Goal: Information Seeking & Learning: Learn about a topic

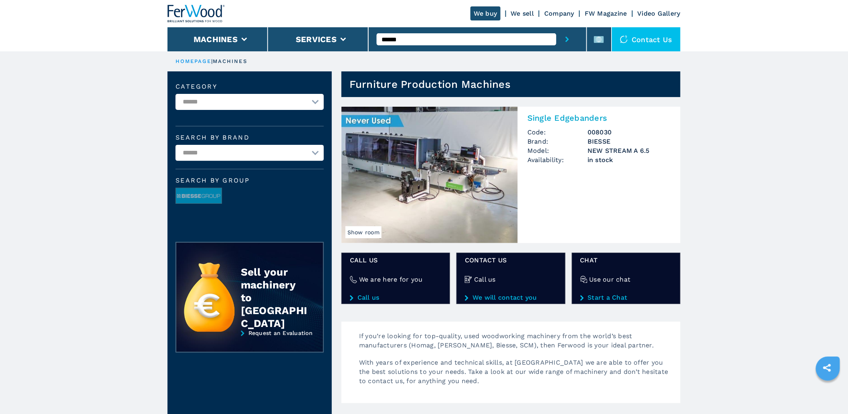
click at [490, 159] on img at bounding box center [429, 175] width 176 height 136
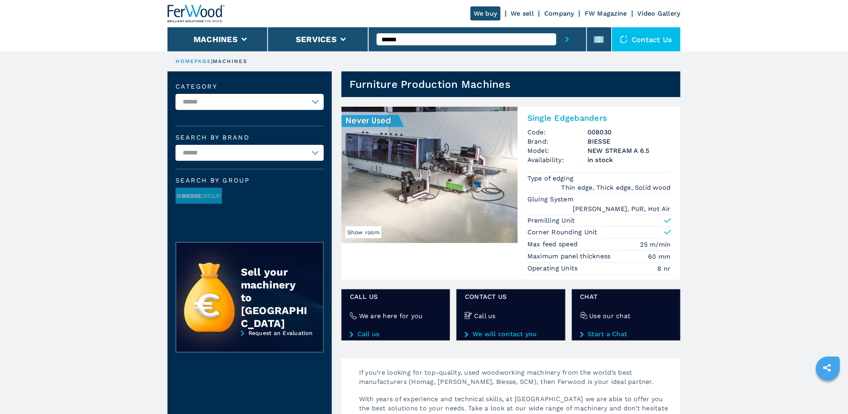
click at [454, 182] on img at bounding box center [429, 175] width 176 height 136
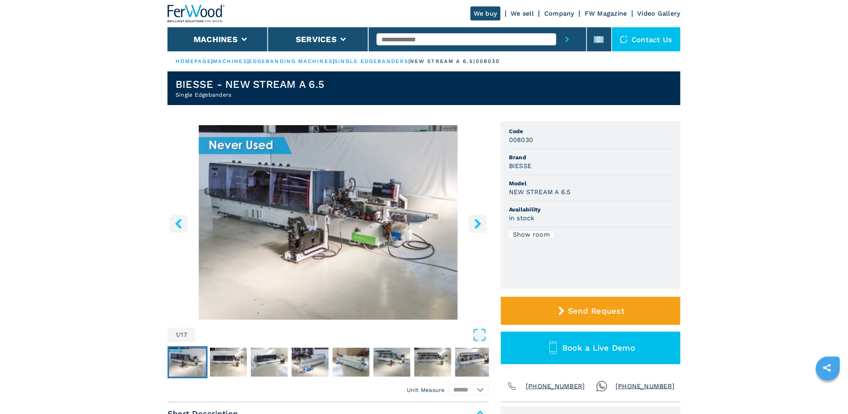
click at [470, 222] on button "right-button" at bounding box center [478, 223] width 18 height 18
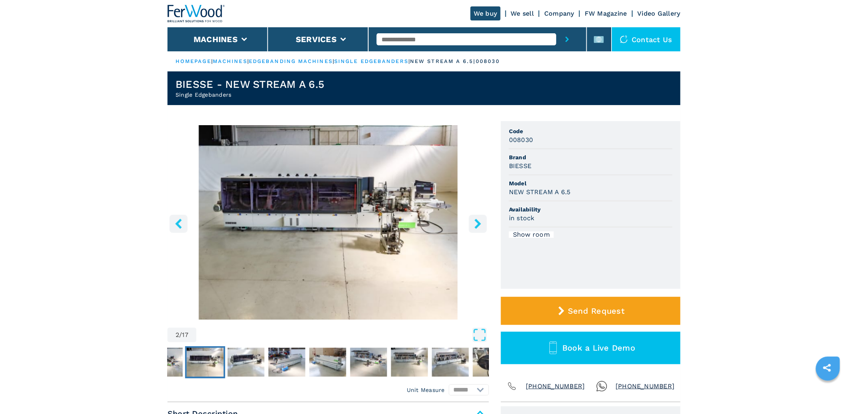
click at [471, 222] on button "right-button" at bounding box center [478, 223] width 18 height 18
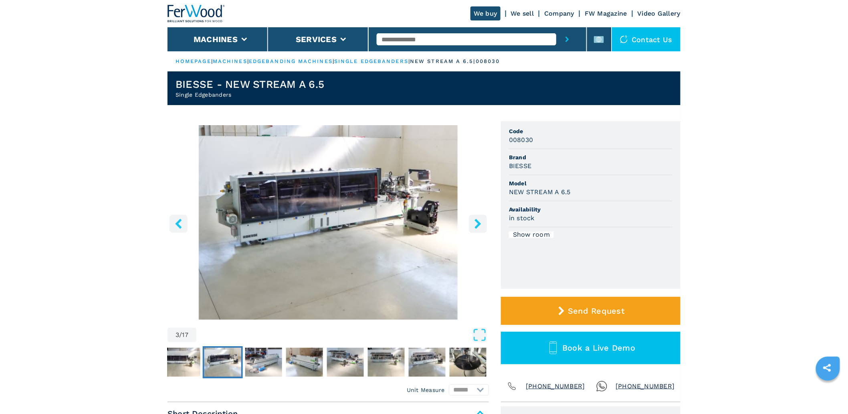
click at [472, 223] on button "right-button" at bounding box center [478, 223] width 18 height 18
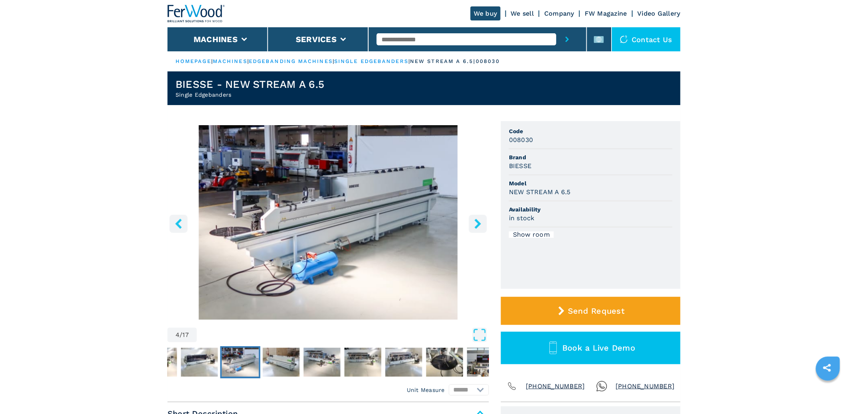
click at [472, 224] on button "right-button" at bounding box center [478, 223] width 18 height 18
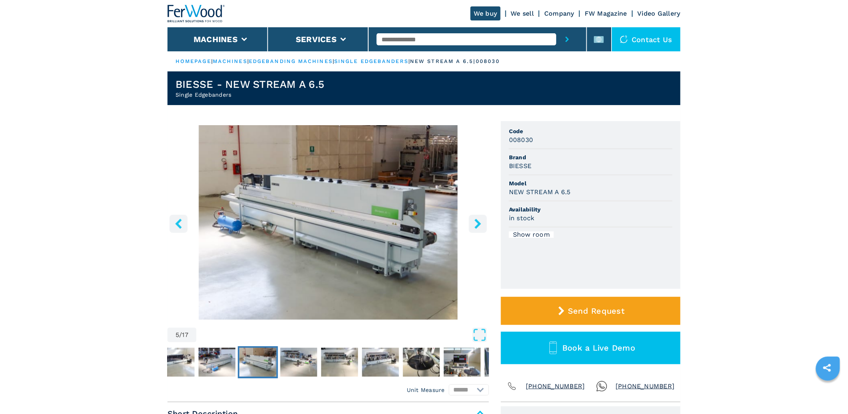
click at [472, 224] on button "right-button" at bounding box center [478, 223] width 18 height 18
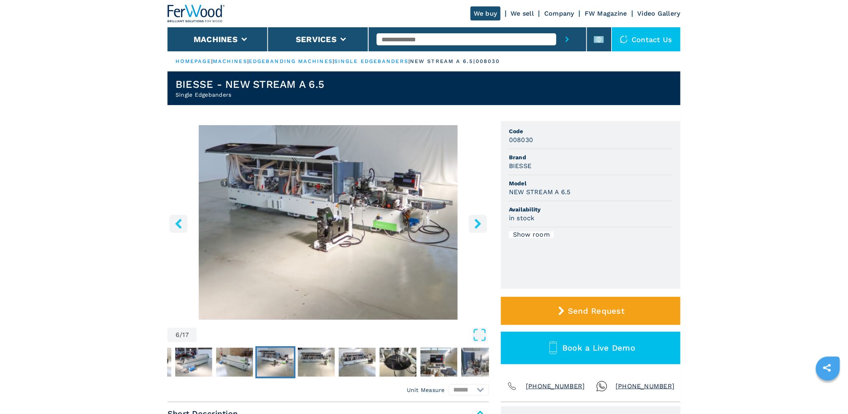
click at [472, 224] on button "right-button" at bounding box center [478, 223] width 18 height 18
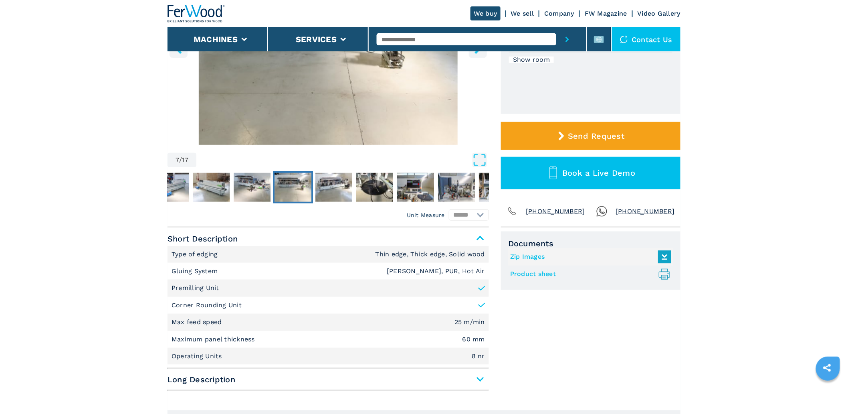
scroll to position [178, 0]
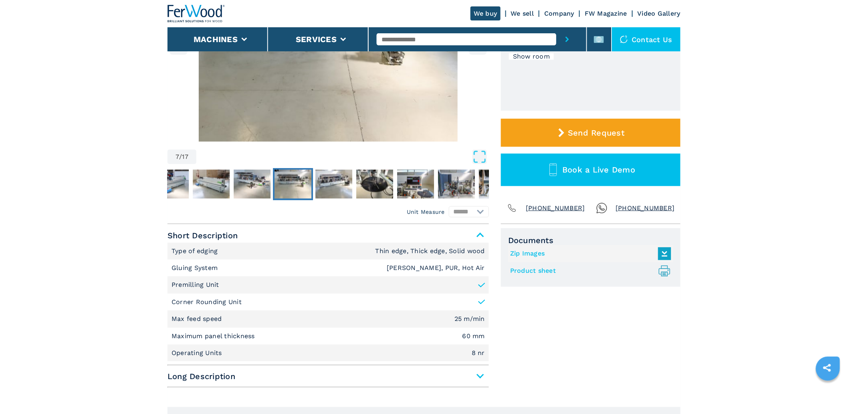
click at [225, 380] on span "Long Description" at bounding box center [327, 376] width 321 height 14
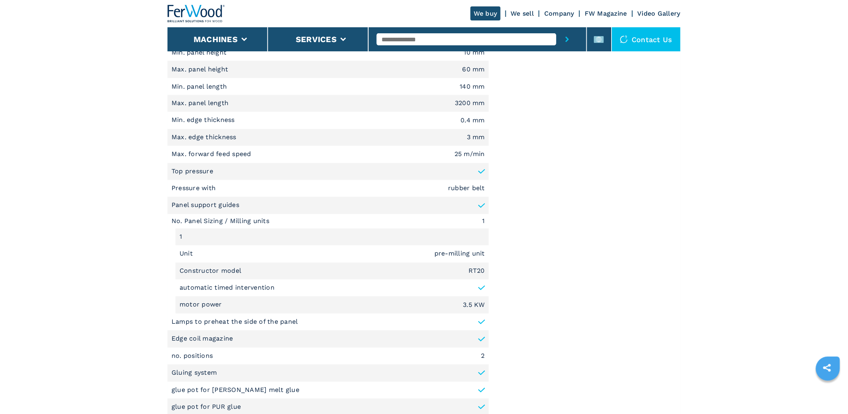
scroll to position [623, 0]
